Goal: Task Accomplishment & Management: Manage account settings

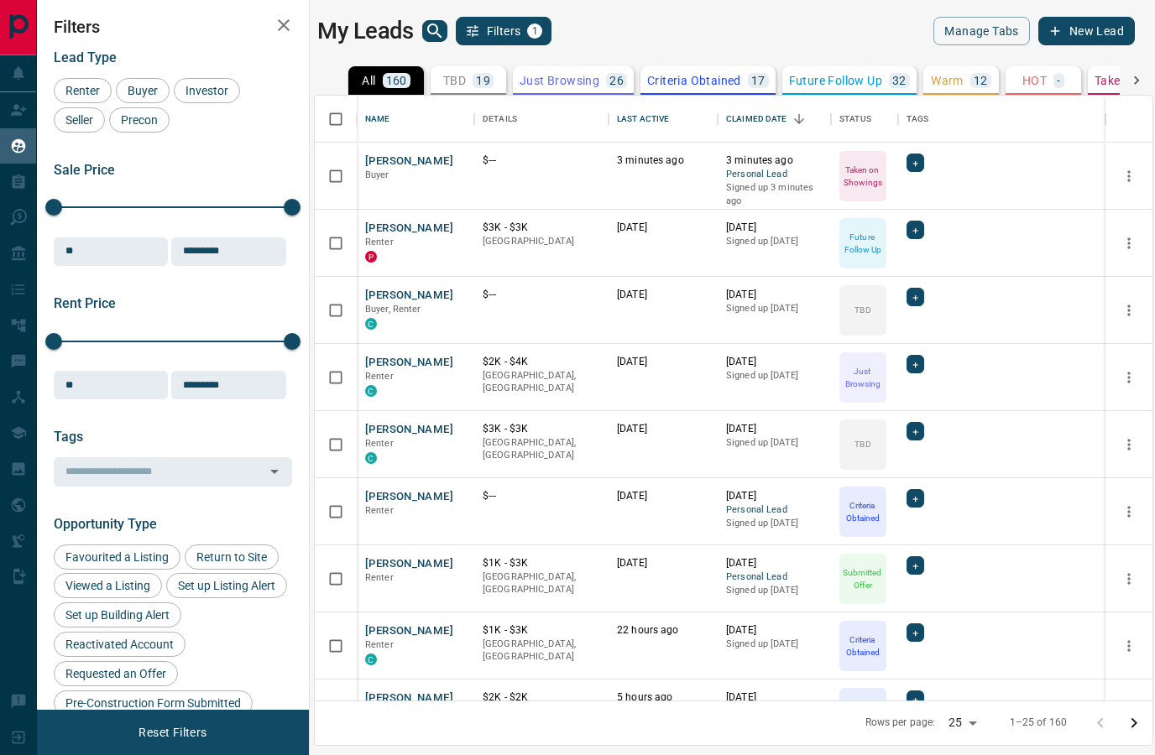
scroll to position [672, 838]
click at [1094, 81] on p "Taken on Showings" at bounding box center [1147, 81] width 107 height 12
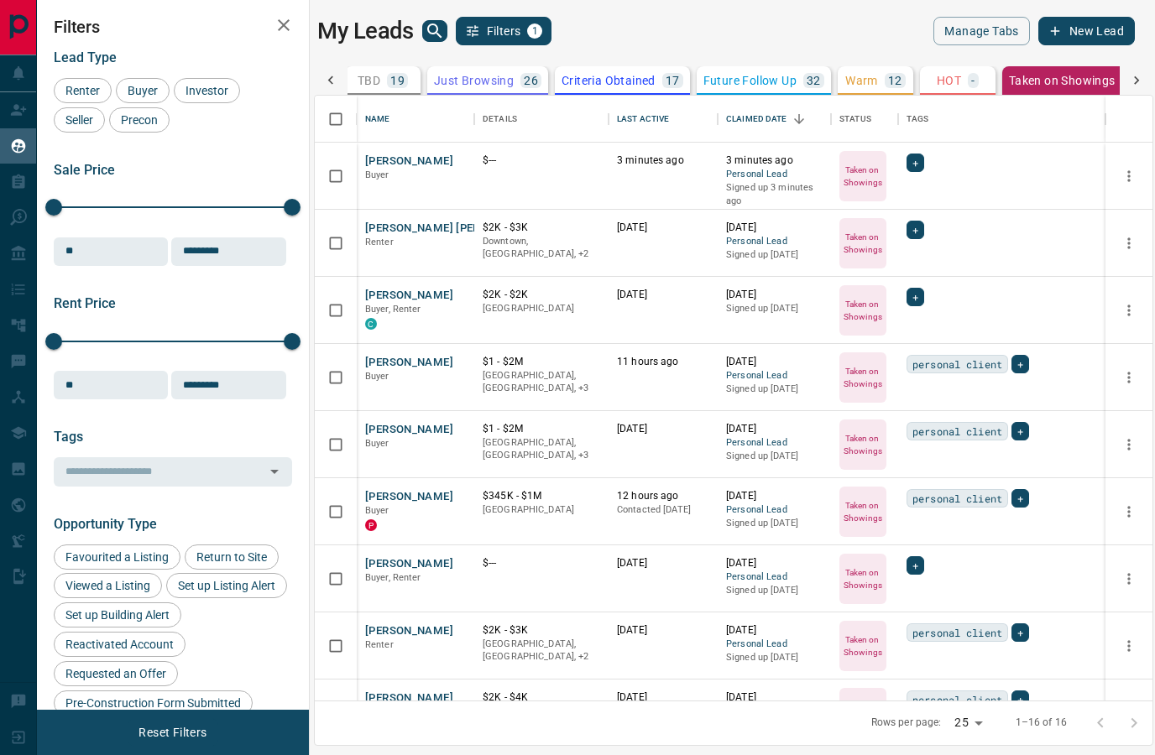
scroll to position [0, 114]
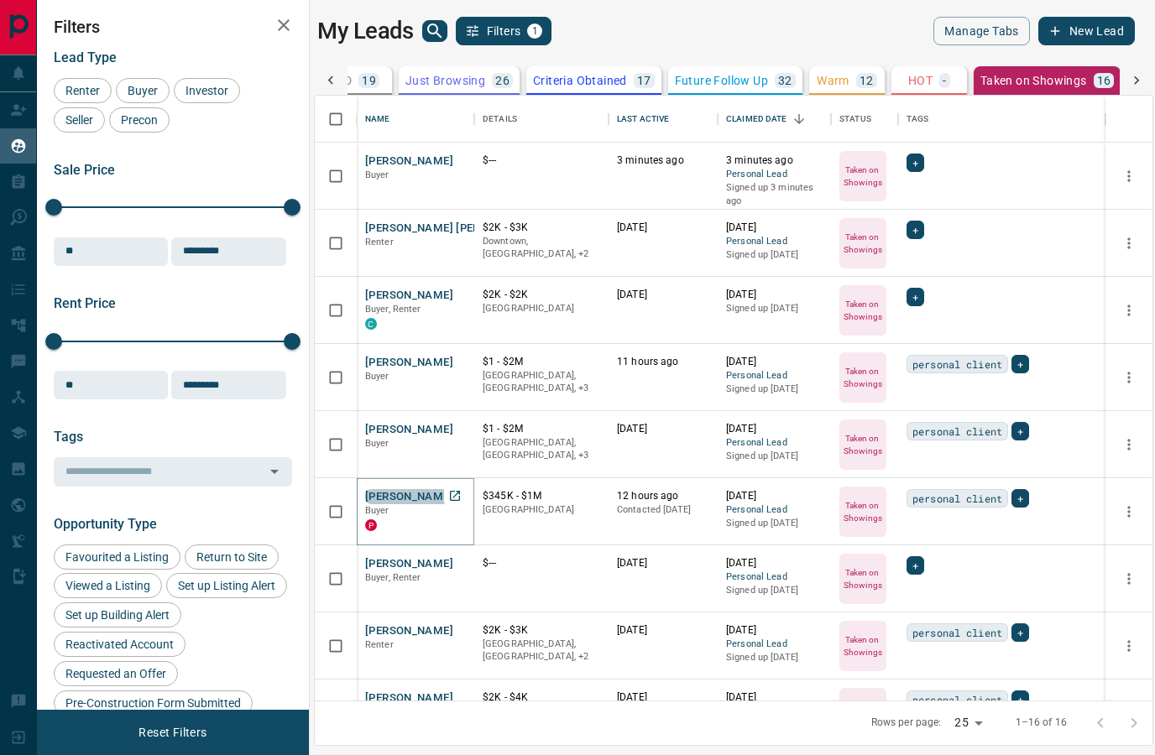
click at [430, 499] on button "[PERSON_NAME]" at bounding box center [409, 497] width 88 height 16
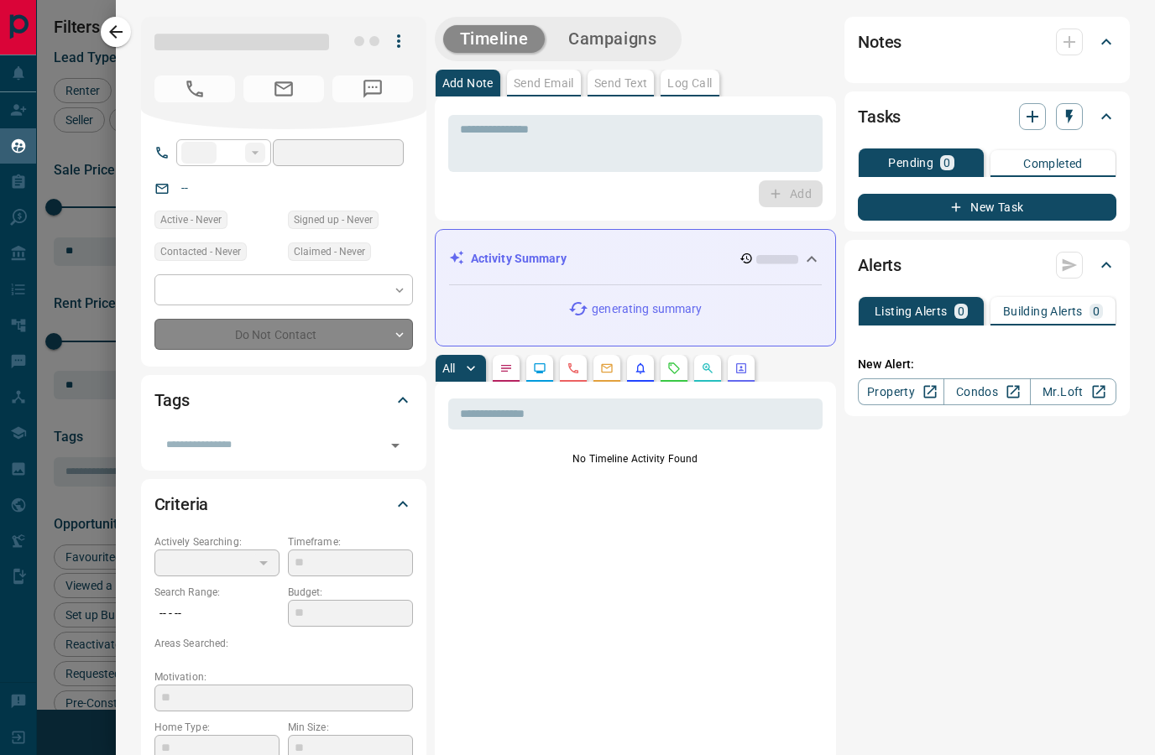
type input "**"
type input "**********"
type input "*"
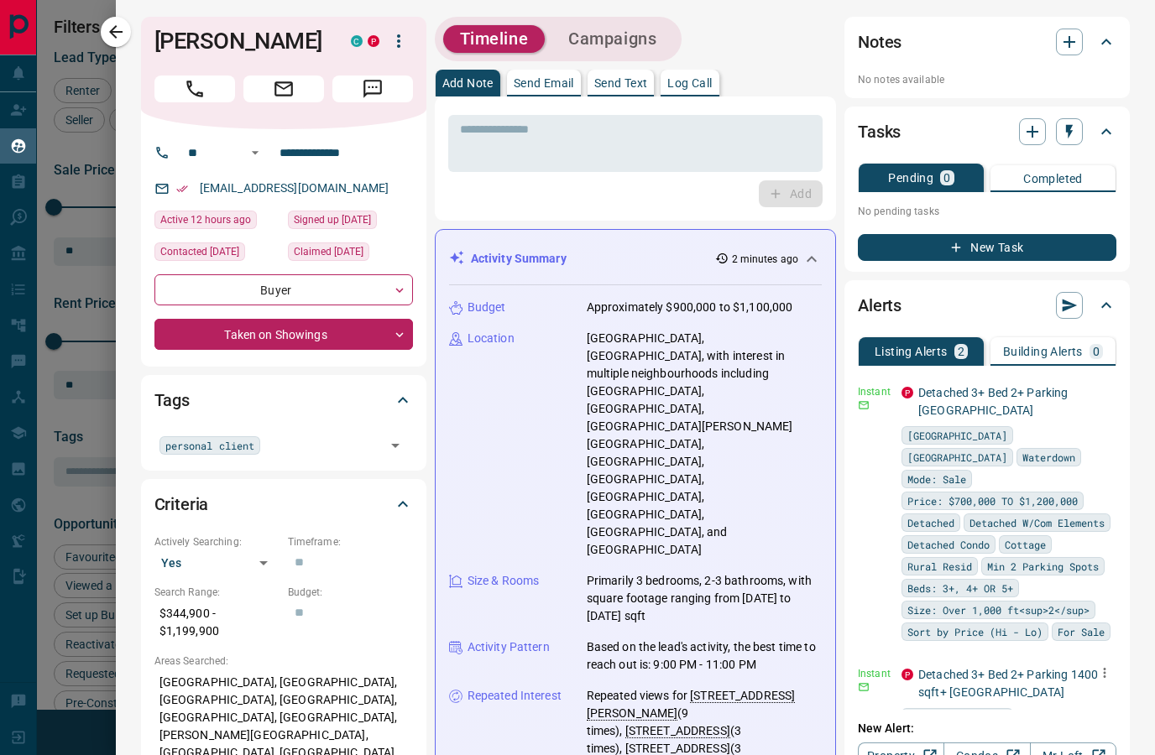
click at [1106, 666] on icon "button" at bounding box center [1104, 673] width 15 height 15
click at [1086, 717] on li "Delete" at bounding box center [1079, 721] width 74 height 27
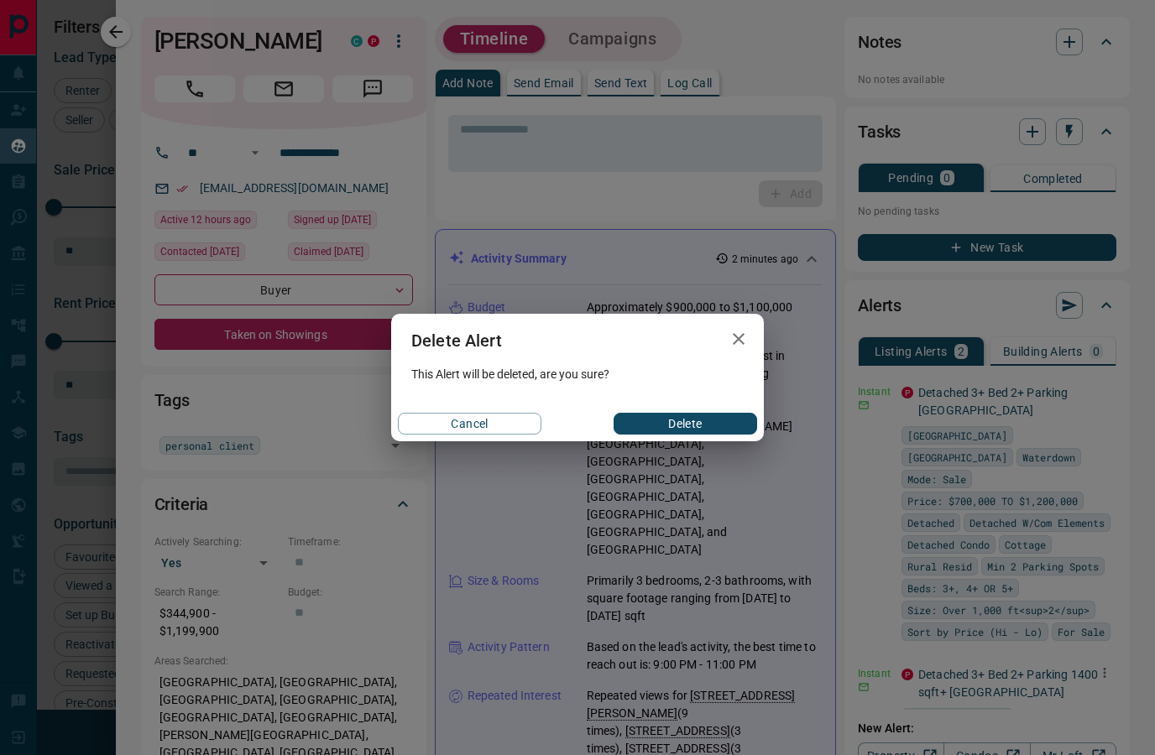
click at [724, 425] on button "Delete" at bounding box center [685, 424] width 144 height 22
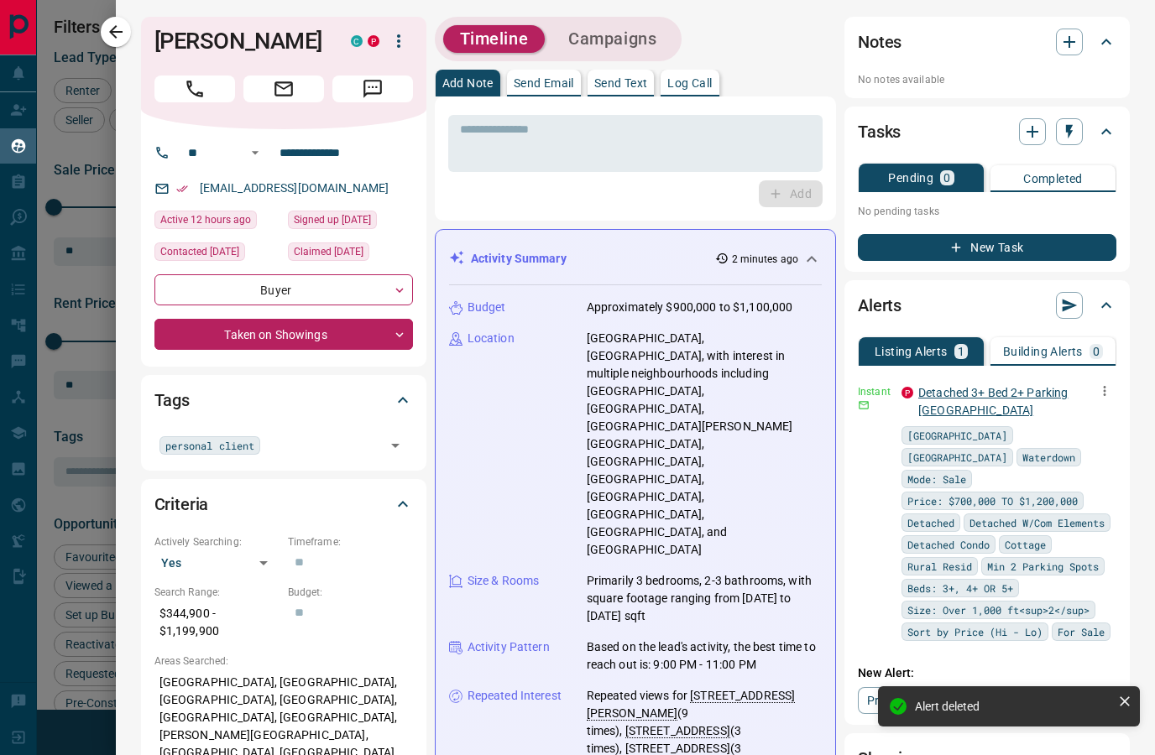
click at [979, 394] on link "Detached 3+ Bed 2+ Parking [GEOGRAPHIC_DATA]" at bounding box center [992, 401] width 149 height 31
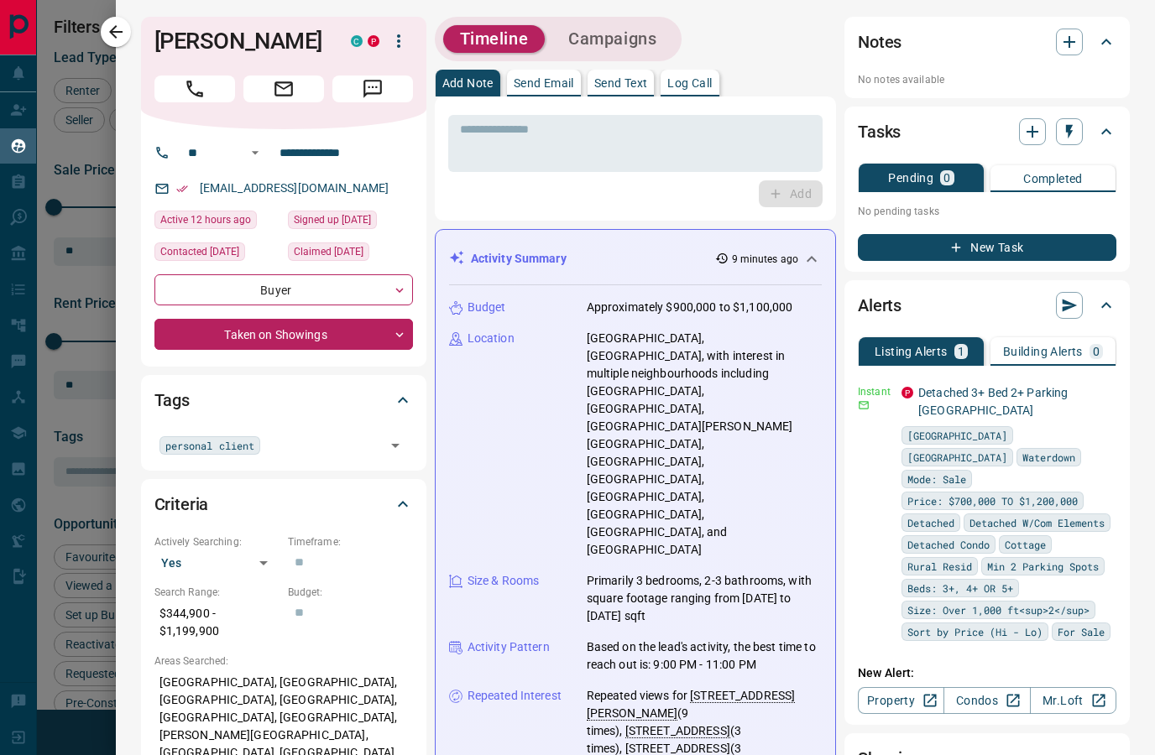
click at [85, 137] on div at bounding box center [577, 377] width 1155 height 755
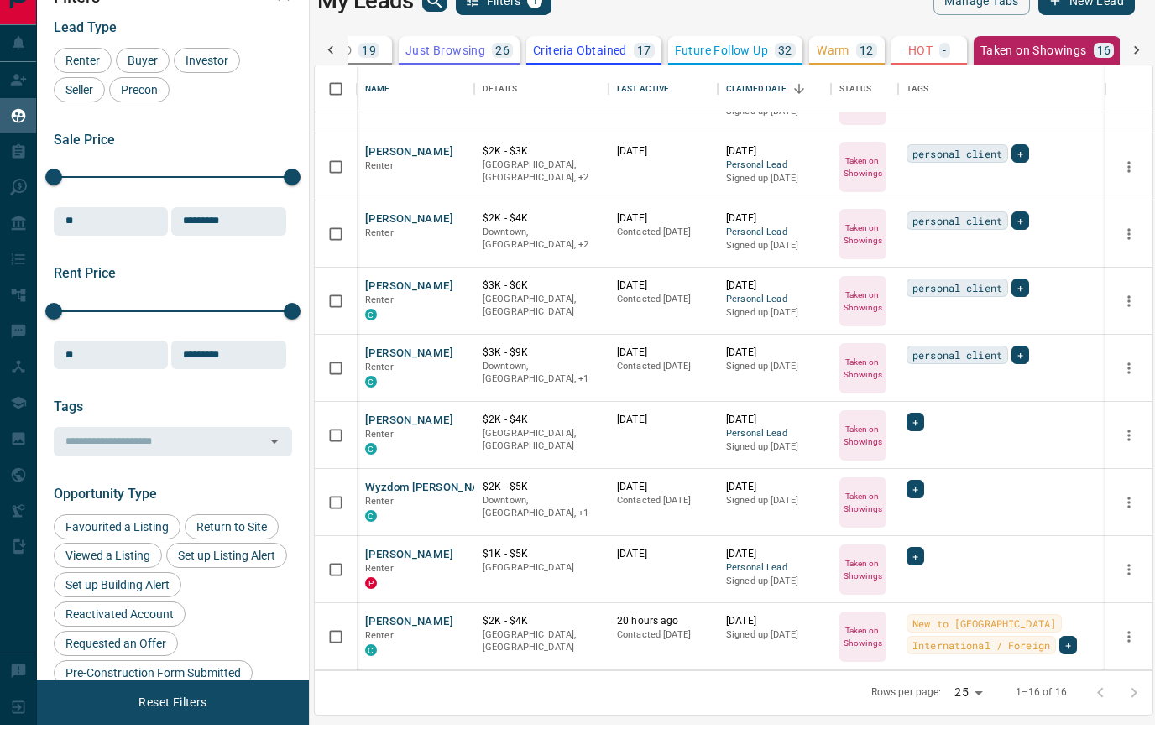
scroll to position [59, 0]
